Goal: Task Accomplishment & Management: Manage account settings

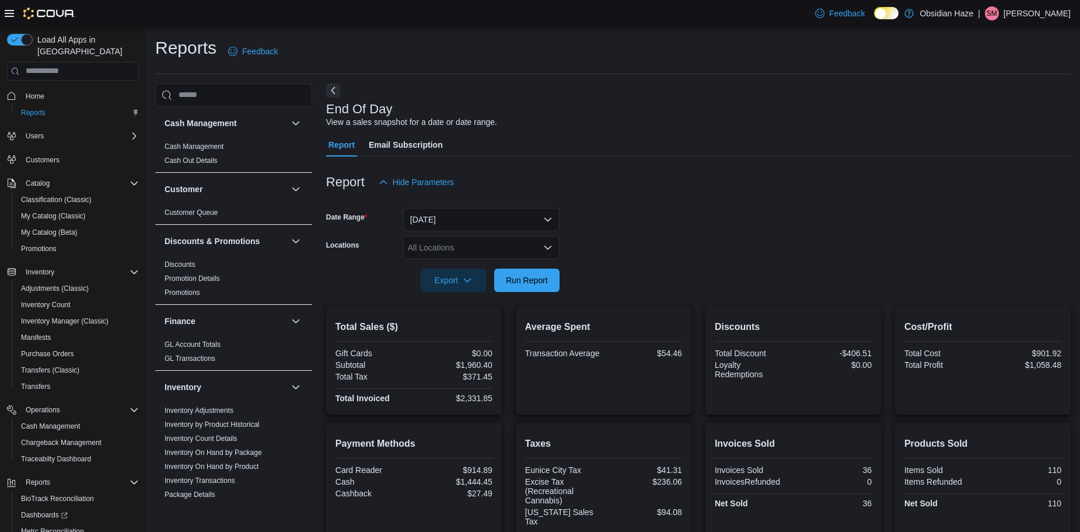
scroll to position [409, 0]
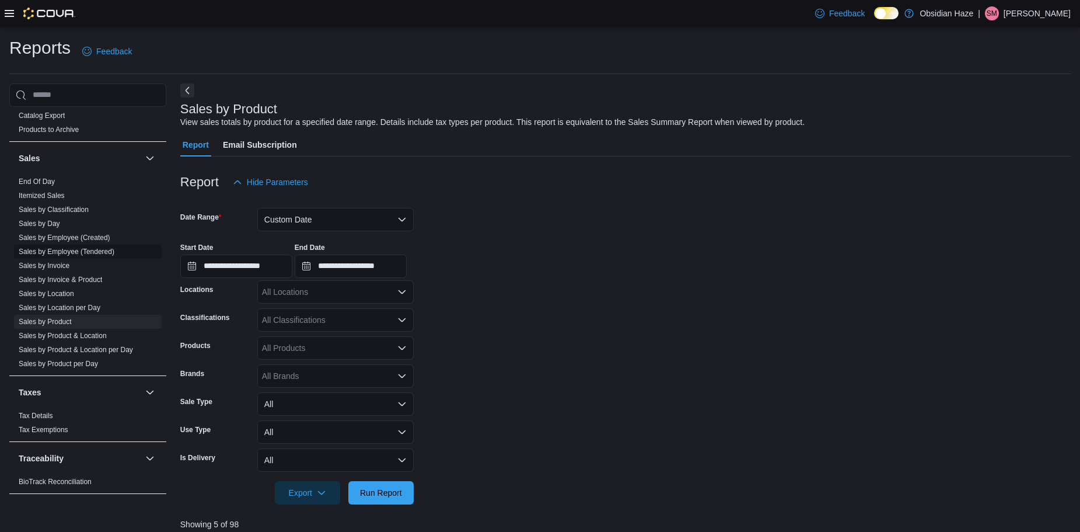
scroll to position [554, 0]
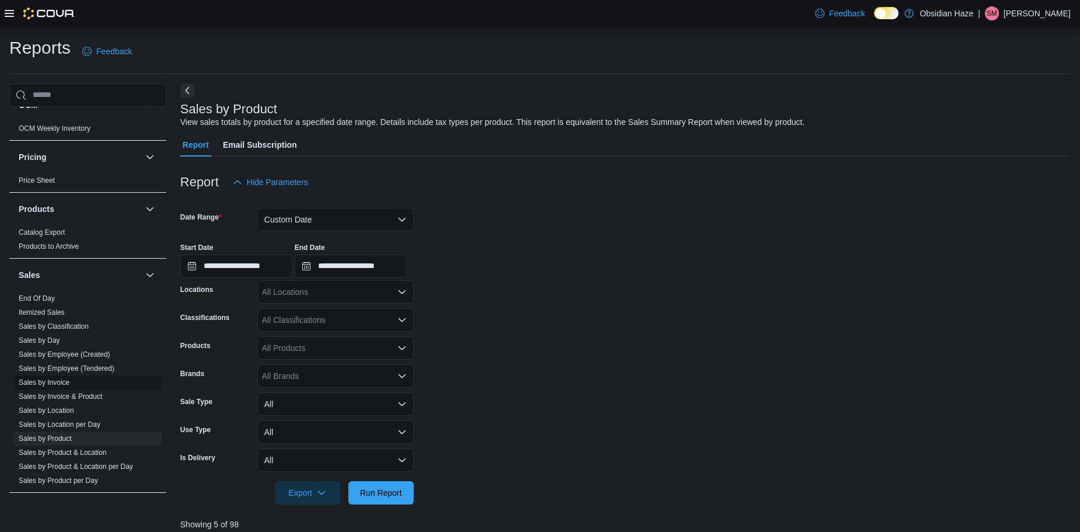
click at [60, 381] on link "Sales by Invoice" at bounding box center [44, 382] width 51 height 8
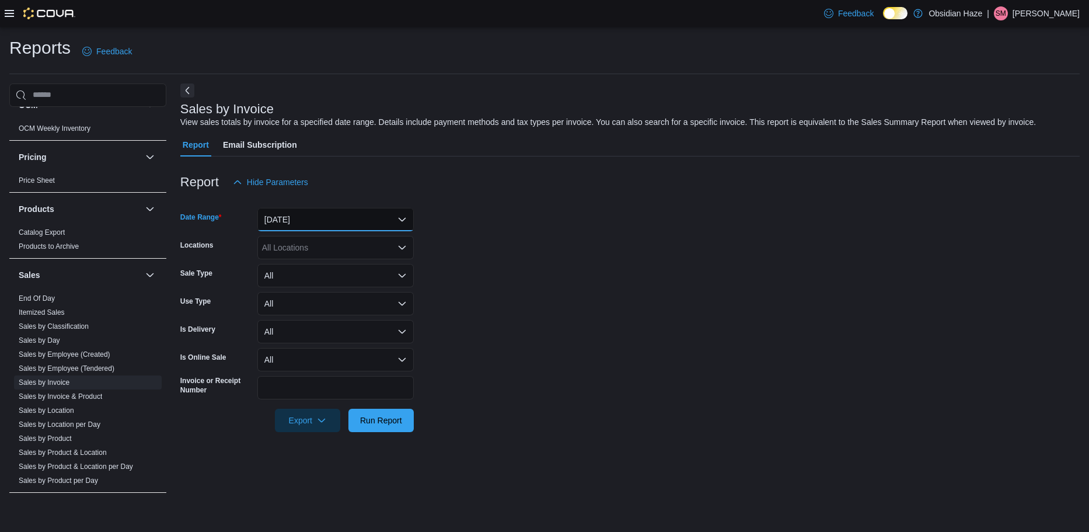
click at [360, 213] on button "Yesterday" at bounding box center [335, 219] width 156 height 23
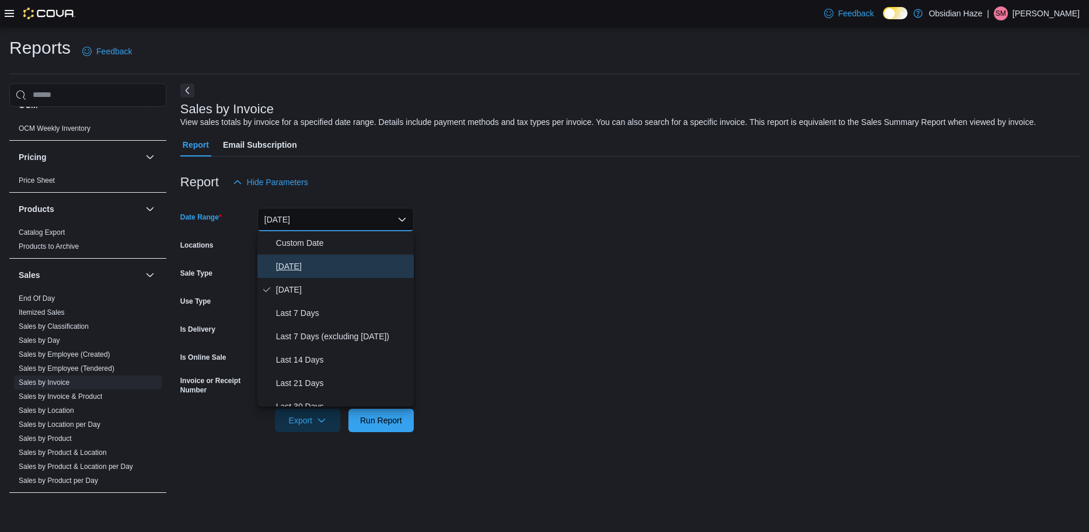
click at [306, 266] on span "Today" at bounding box center [342, 266] width 133 height 14
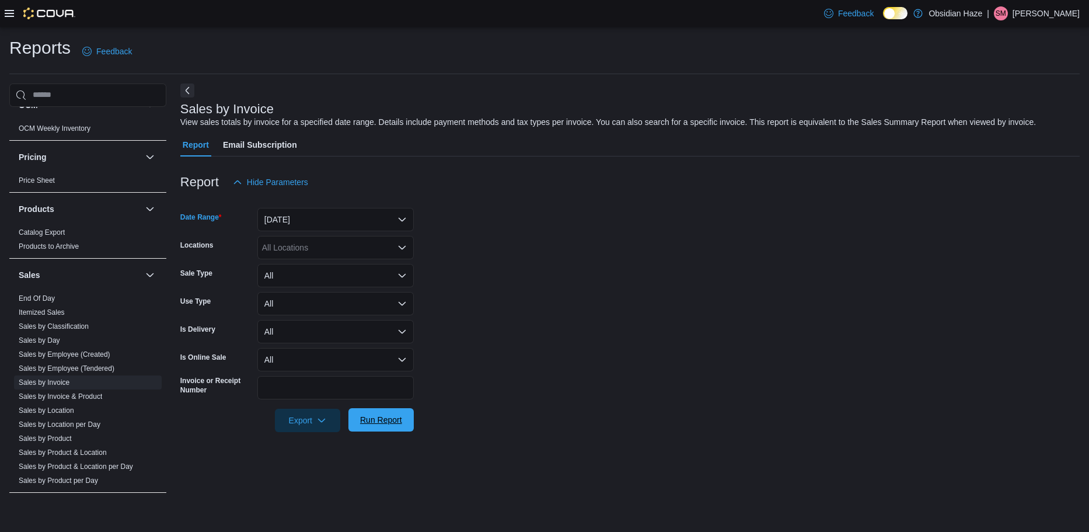
click at [386, 428] on span "Run Report" at bounding box center [380, 419] width 51 height 23
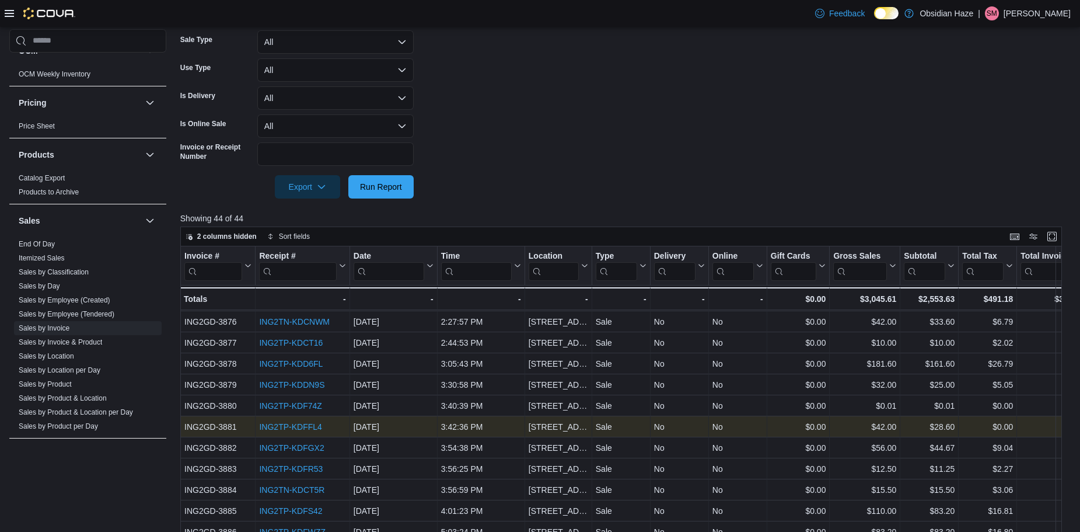
scroll to position [525, 0]
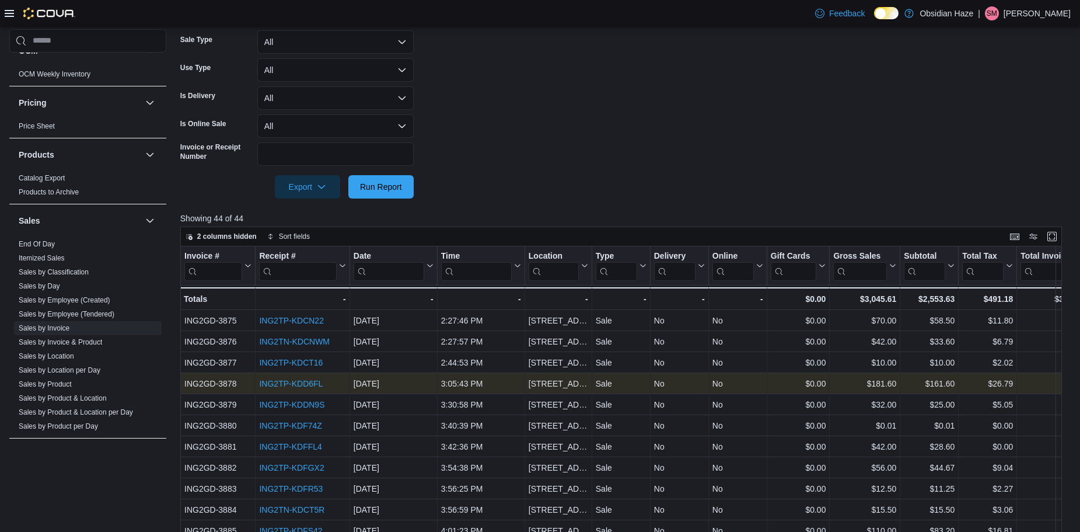
click at [309, 385] on link "ING2TP-KDD6FL" at bounding box center [291, 383] width 64 height 9
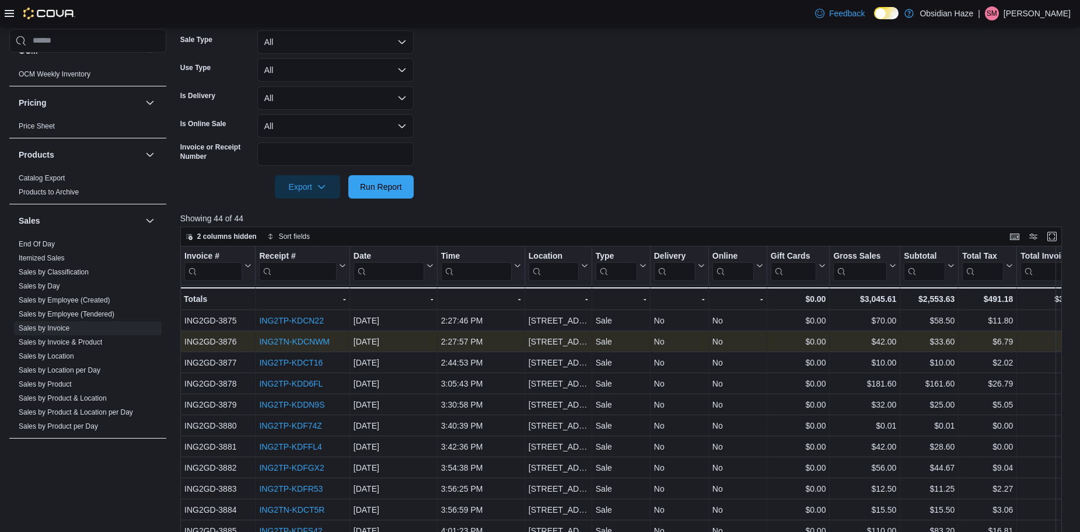
click at [304, 340] on link "ING2TN-KDCNWM" at bounding box center [294, 341] width 71 height 9
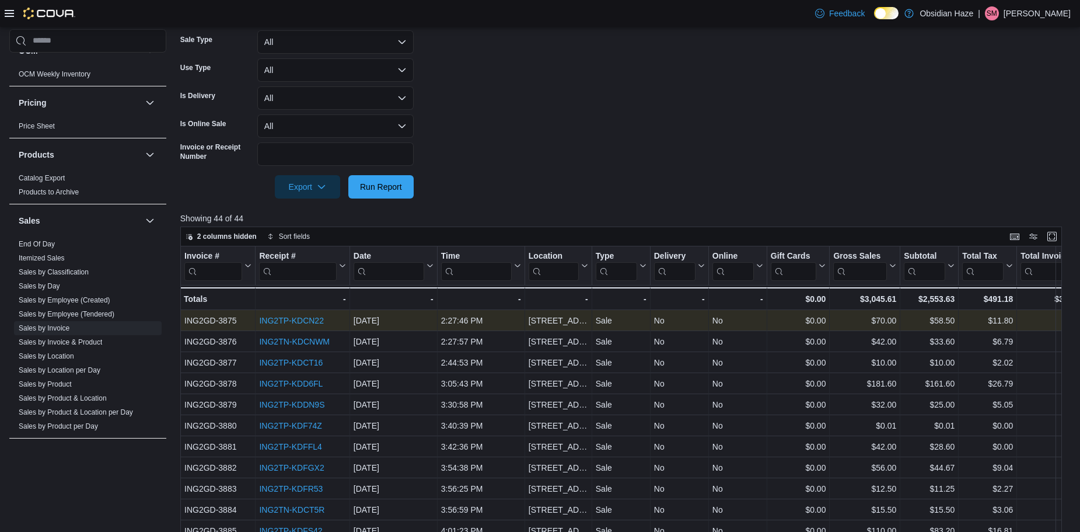
click at [305, 318] on link "ING2TP-KDCN22" at bounding box center [291, 320] width 64 height 9
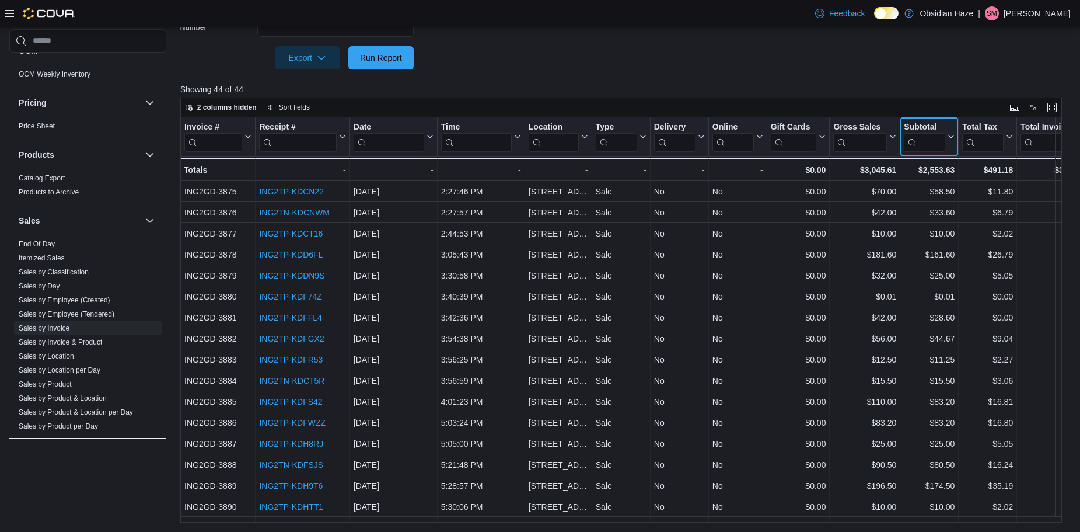
click at [951, 138] on icon at bounding box center [949, 136] width 9 height 7
click at [948, 180] on span "Sort Low-High" at bounding box center [938, 180] width 44 height 9
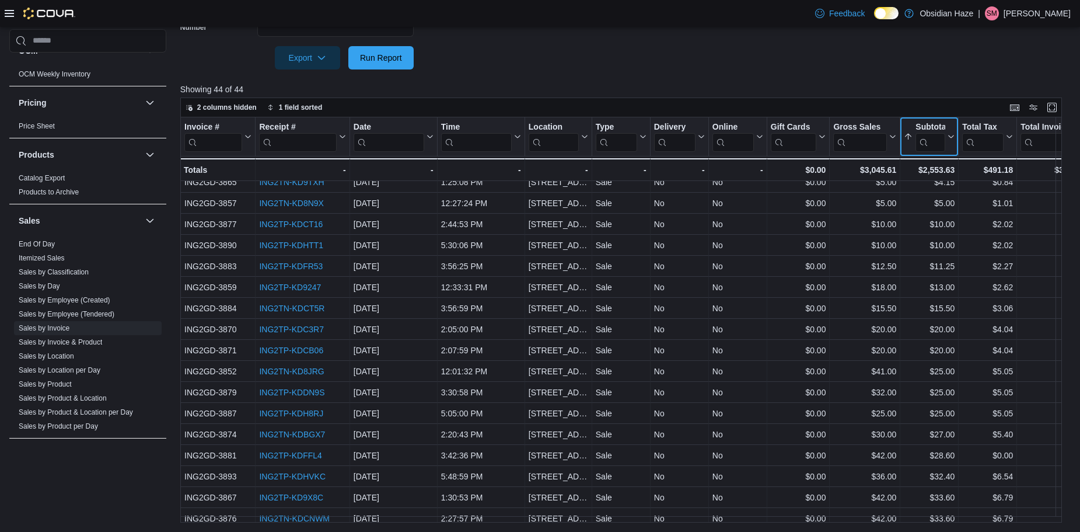
scroll to position [0, 0]
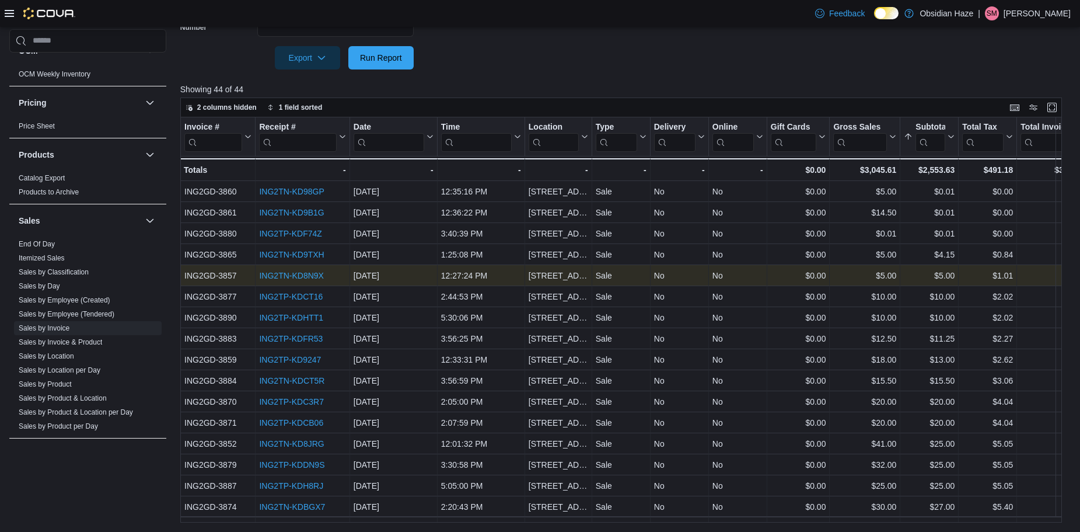
click at [315, 277] on link "ING2TN-KD8N9X" at bounding box center [291, 275] width 64 height 9
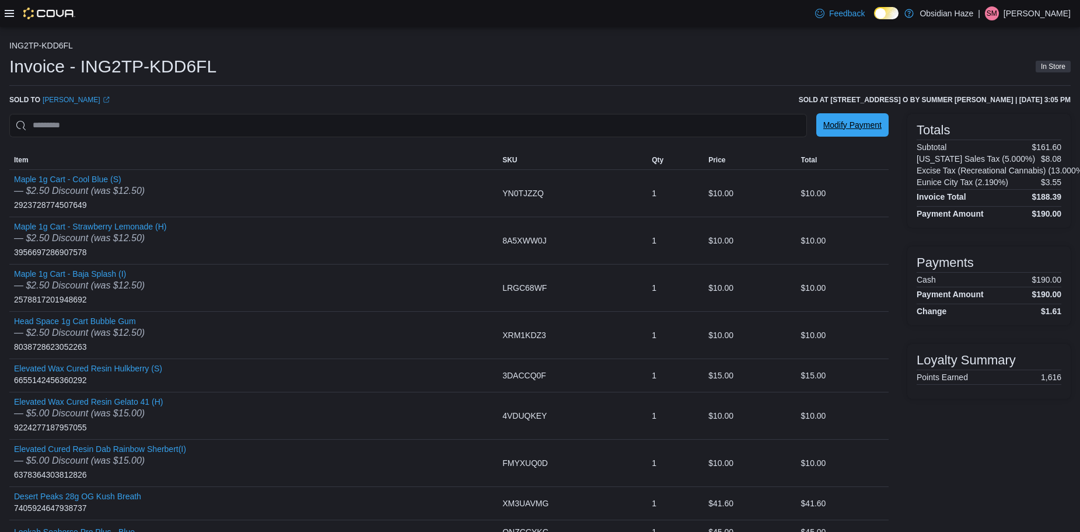
click at [860, 126] on span "Modify Payment" at bounding box center [852, 125] width 58 height 12
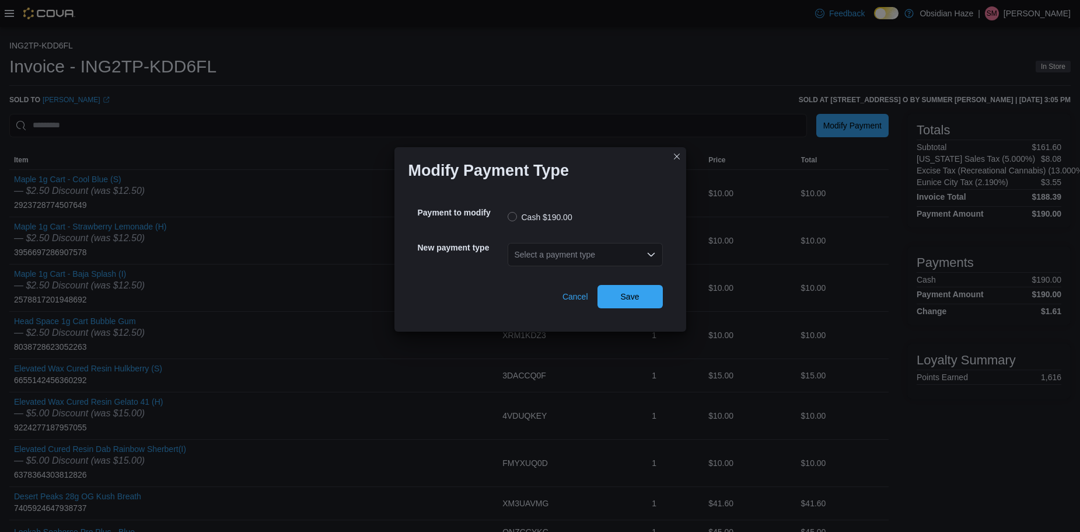
click at [622, 257] on div "Select a payment type" at bounding box center [585, 254] width 155 height 23
click at [585, 274] on span "Card Reader" at bounding box center [592, 274] width 127 height 12
click at [626, 297] on span "Save" at bounding box center [630, 296] width 19 height 12
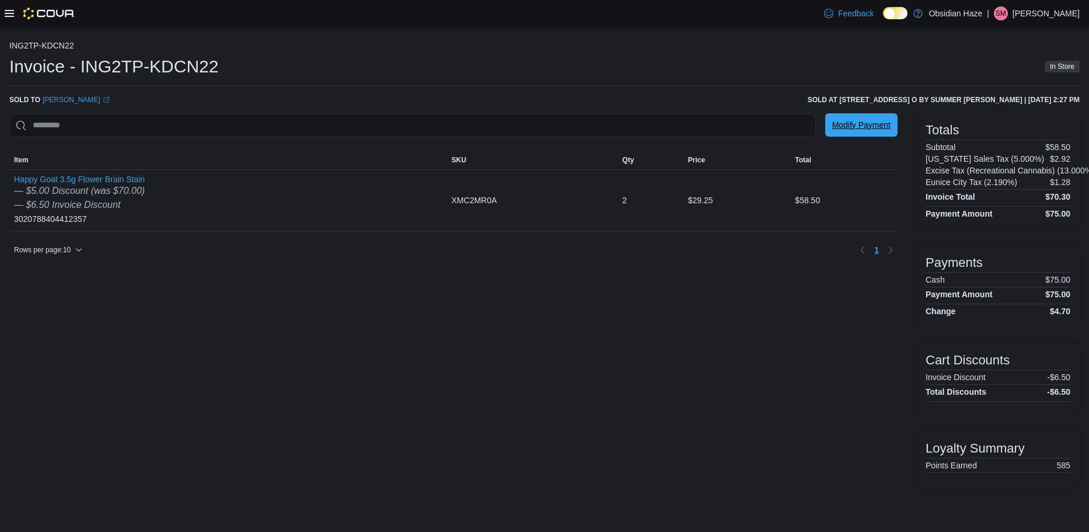
click at [853, 124] on span "Modify Payment" at bounding box center [861, 125] width 58 height 12
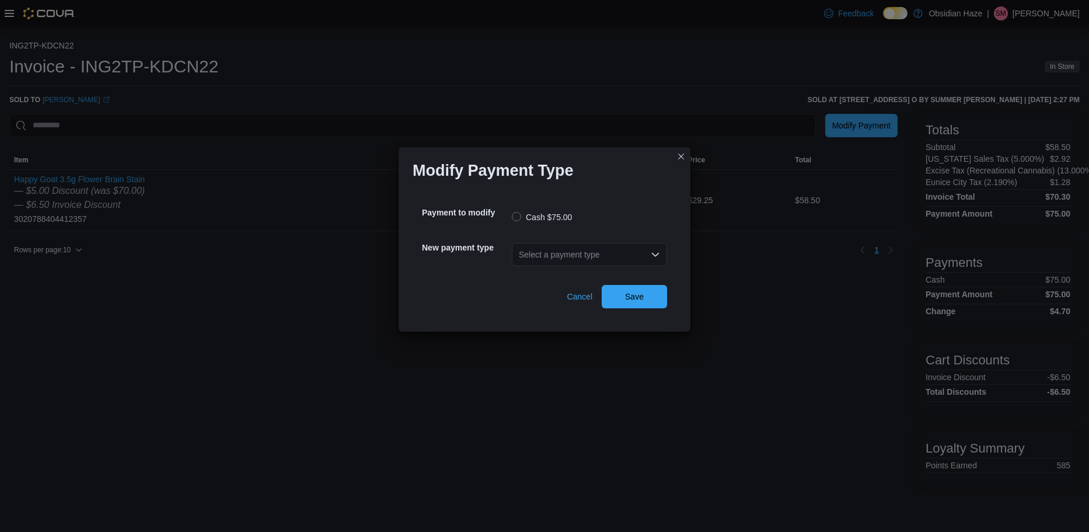
click at [642, 243] on div "Select a payment type" at bounding box center [589, 254] width 155 height 23
click at [611, 270] on span "Card Reader" at bounding box center [596, 274] width 127 height 12
click at [650, 296] on span "Save" at bounding box center [634, 295] width 51 height 23
